Goal: Connect with others: Connect with others

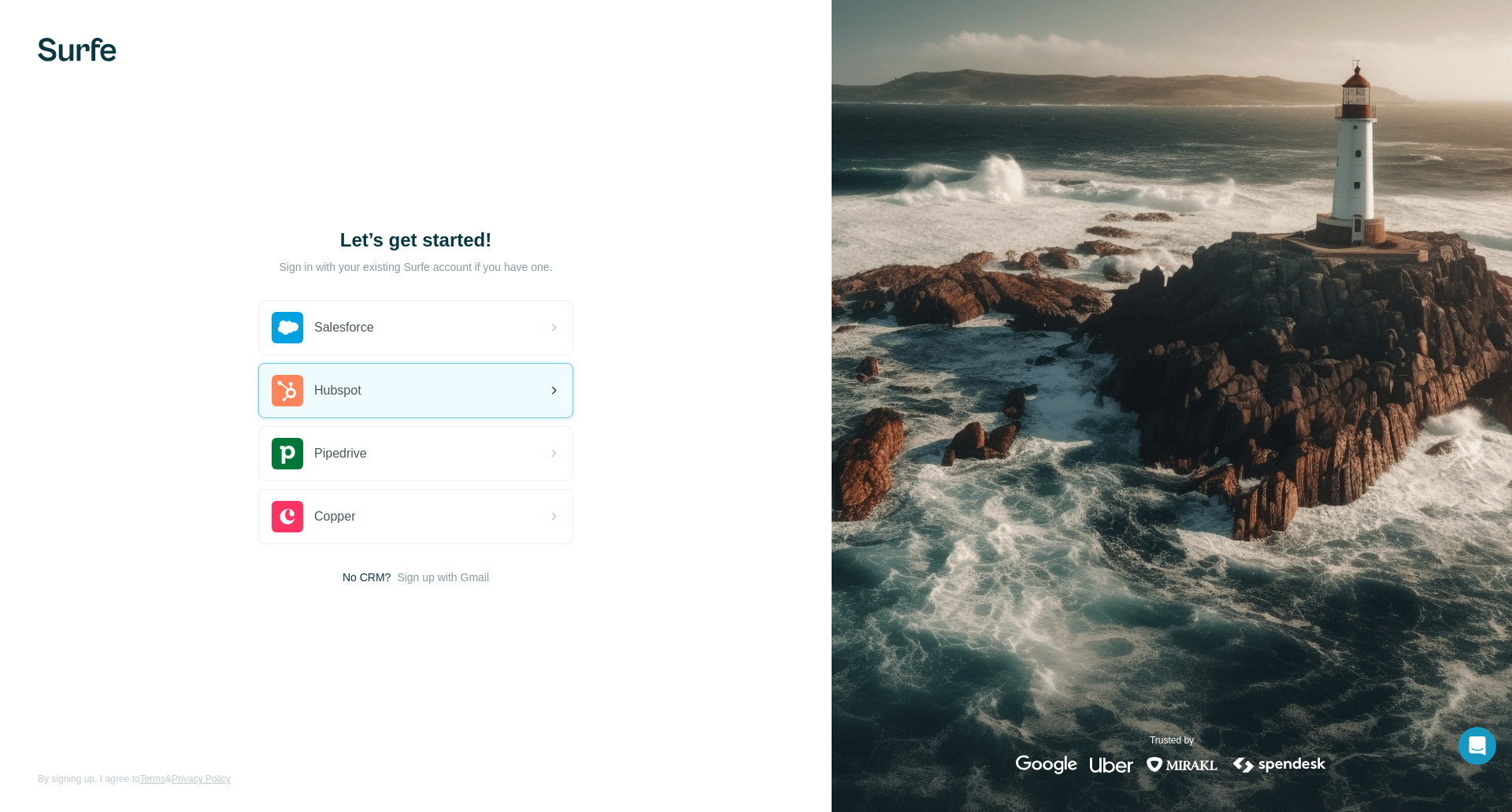
click at [405, 390] on div "Hubspot" at bounding box center [415, 390] width 313 height 54
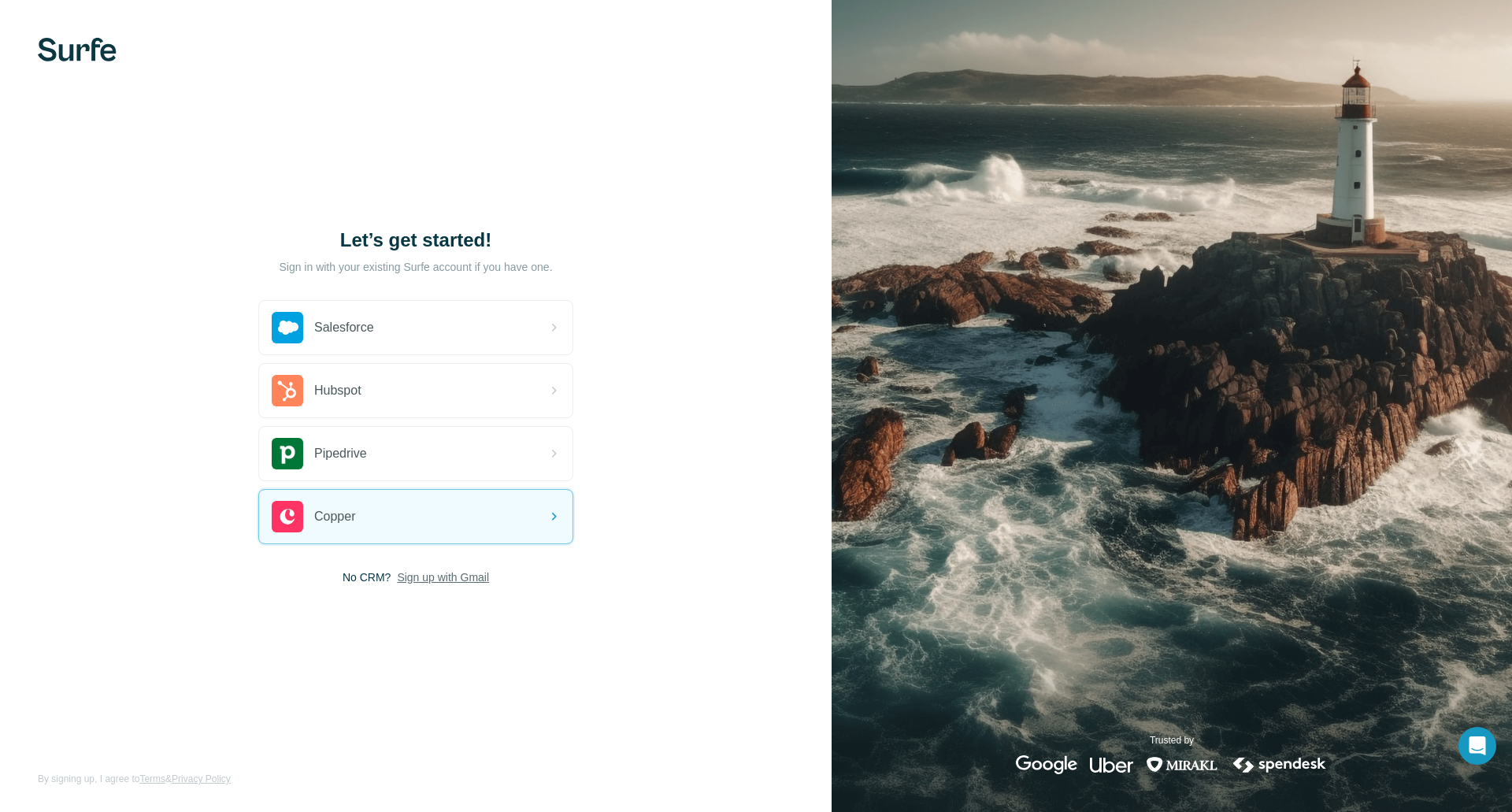
click at [452, 582] on span "Sign up with Gmail" at bounding box center [443, 577] width 92 height 16
